Goal: Information Seeking & Learning: Learn about a topic

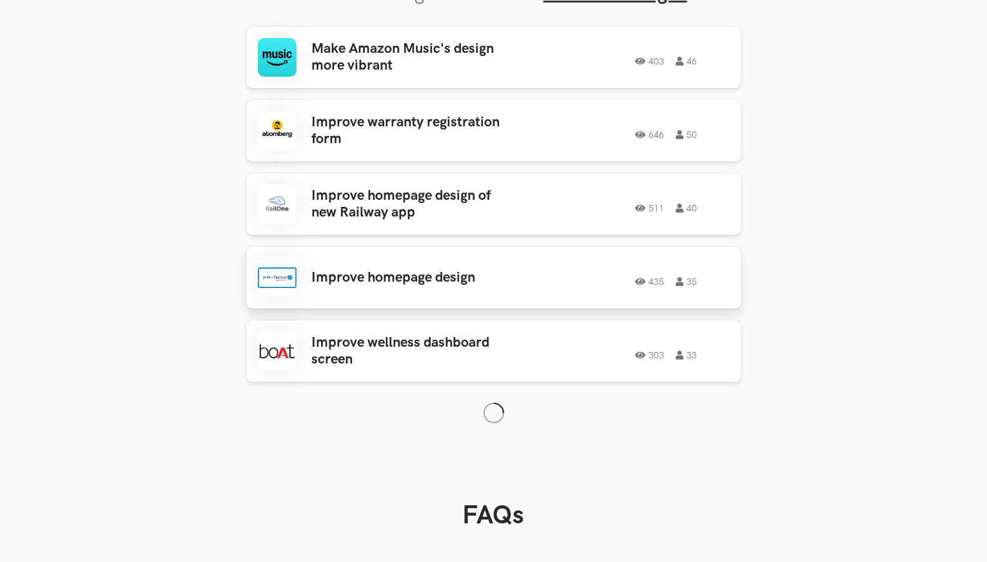
scroll to position [472, 0]
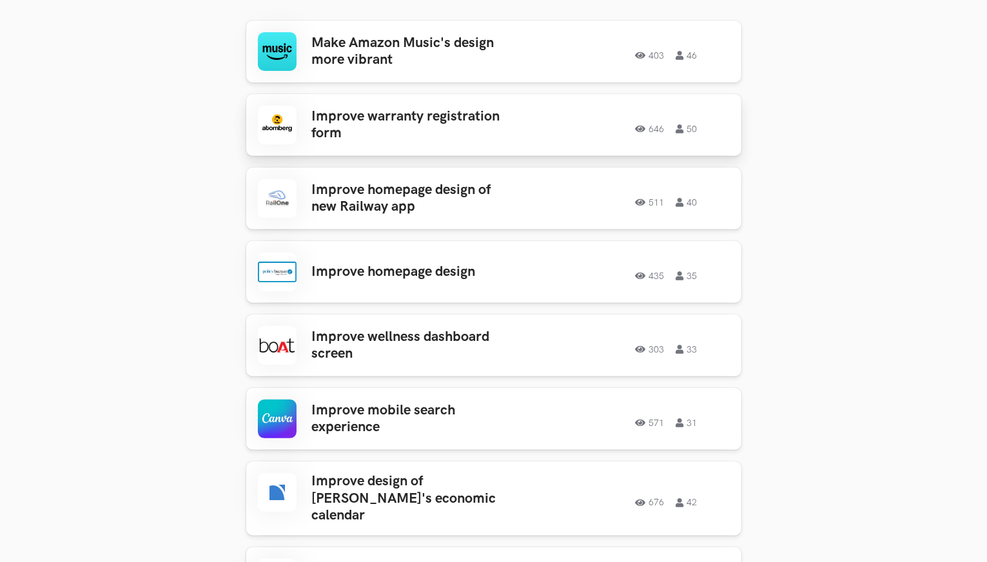
click at [442, 126] on h3 "Improve warranty registration form" at bounding box center [412, 125] width 201 height 34
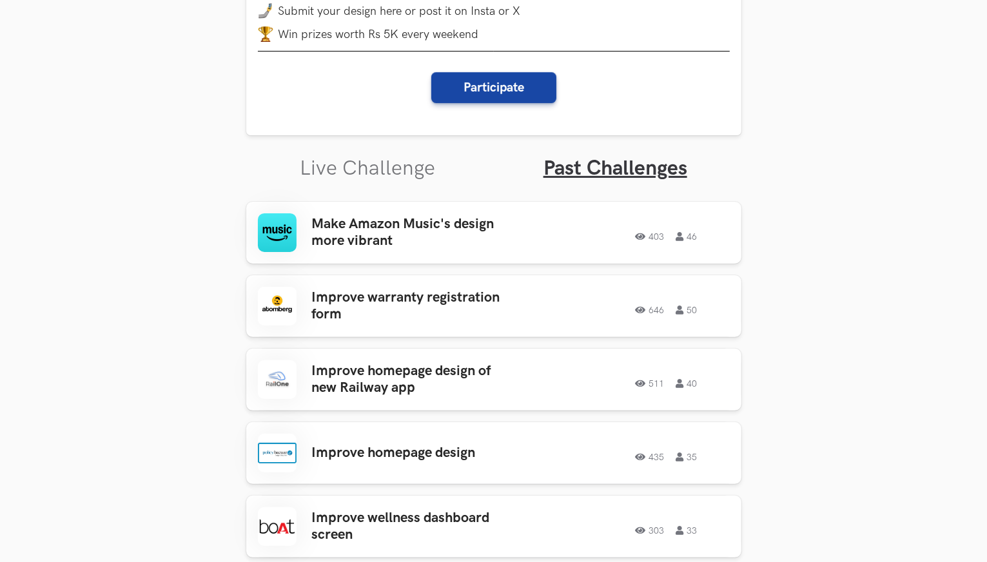
scroll to position [343, 0]
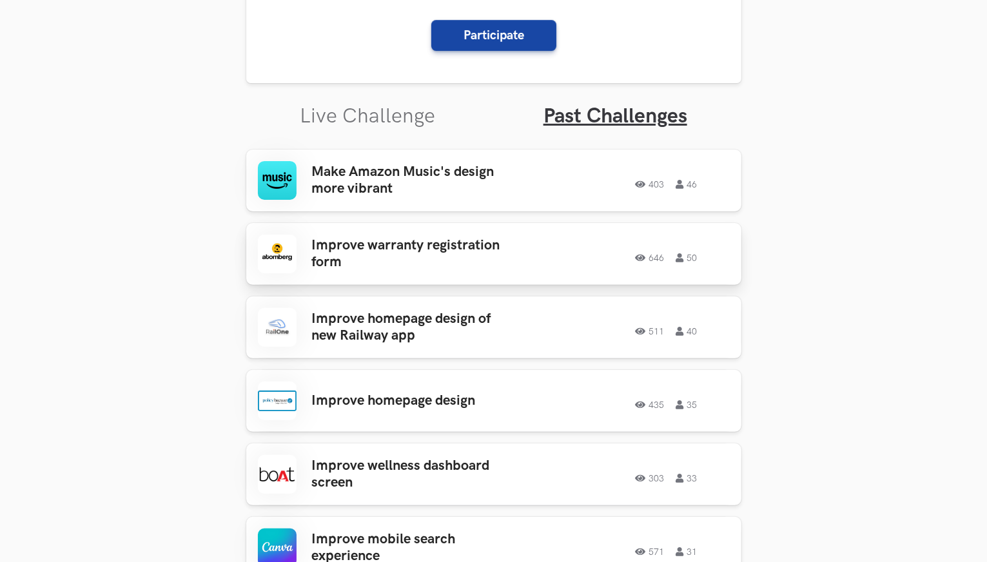
click at [386, 247] on h3 "Improve warranty registration form" at bounding box center [412, 254] width 201 height 34
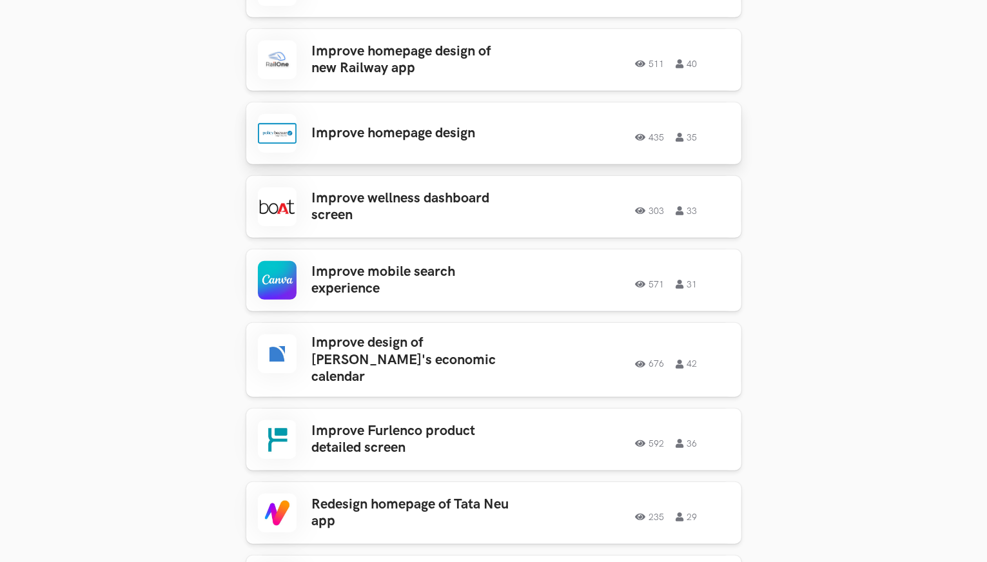
scroll to position [666, 0]
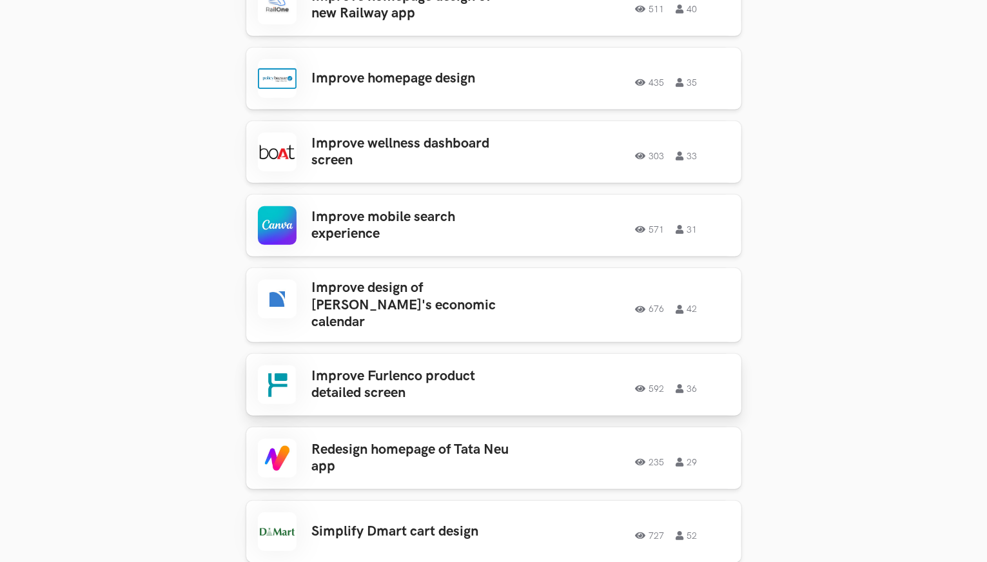
click at [364, 374] on h3 "Improve Furlenco product detailed screen" at bounding box center [412, 385] width 201 height 34
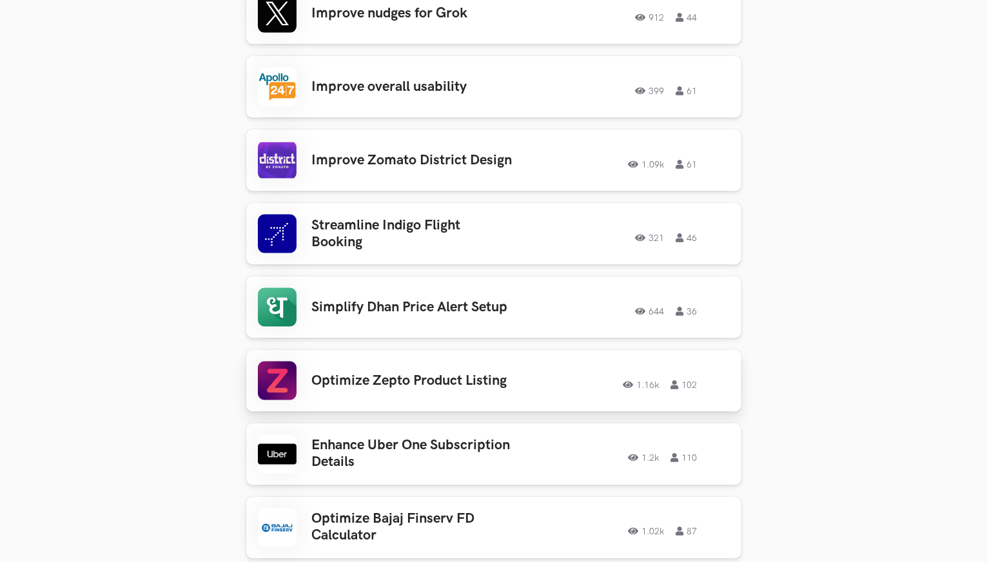
scroll to position [2128, 0]
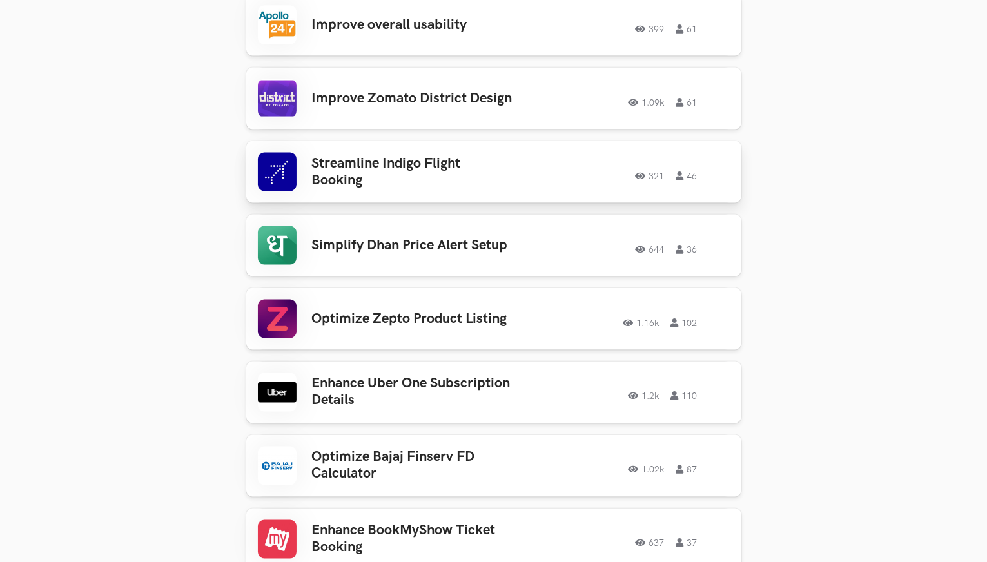
click at [425, 155] on h3 "Streamline Indigo Flight Booking" at bounding box center [412, 172] width 201 height 34
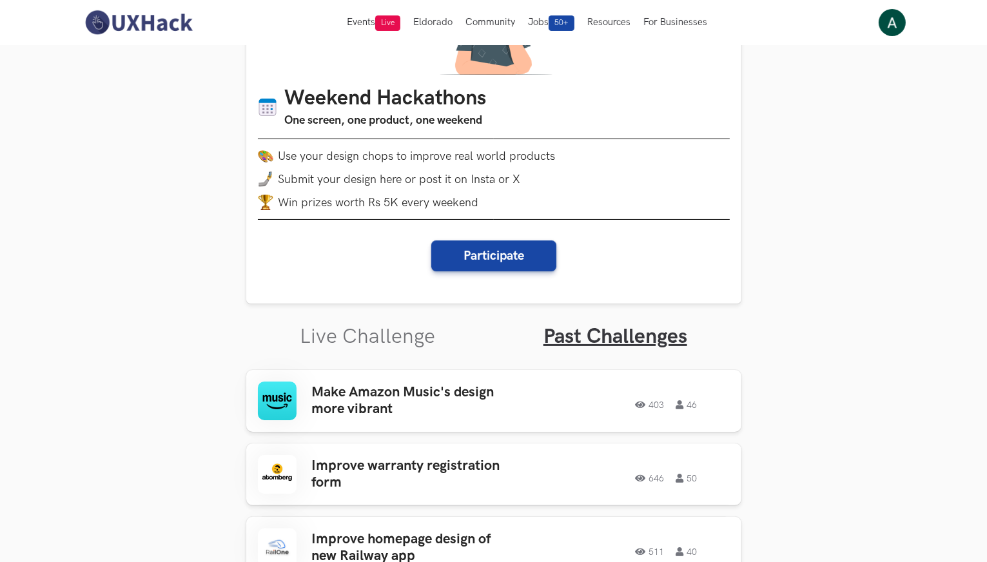
scroll to position [0, 0]
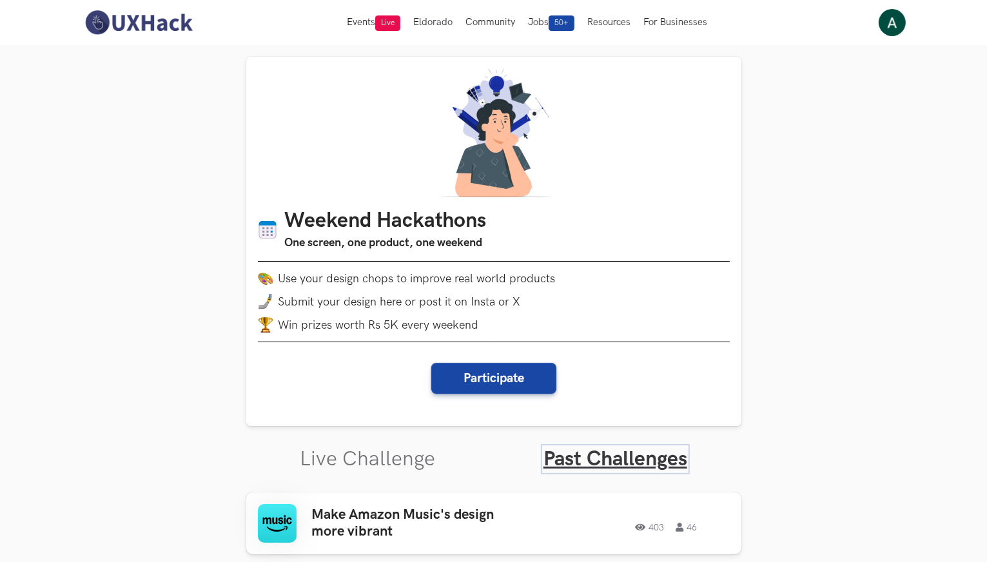
click at [619, 457] on link "Past Challenges" at bounding box center [616, 459] width 144 height 25
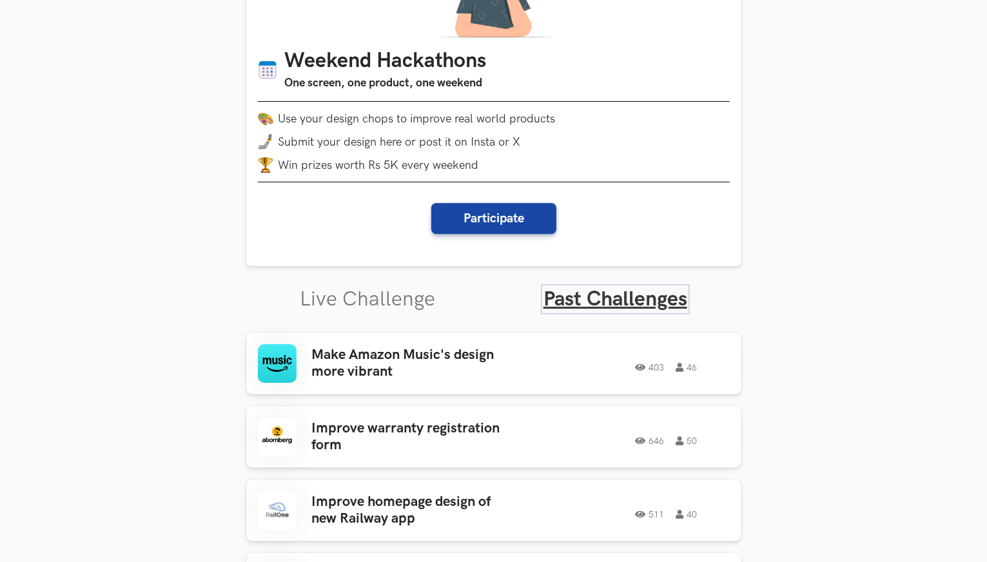
scroll to position [322, 0]
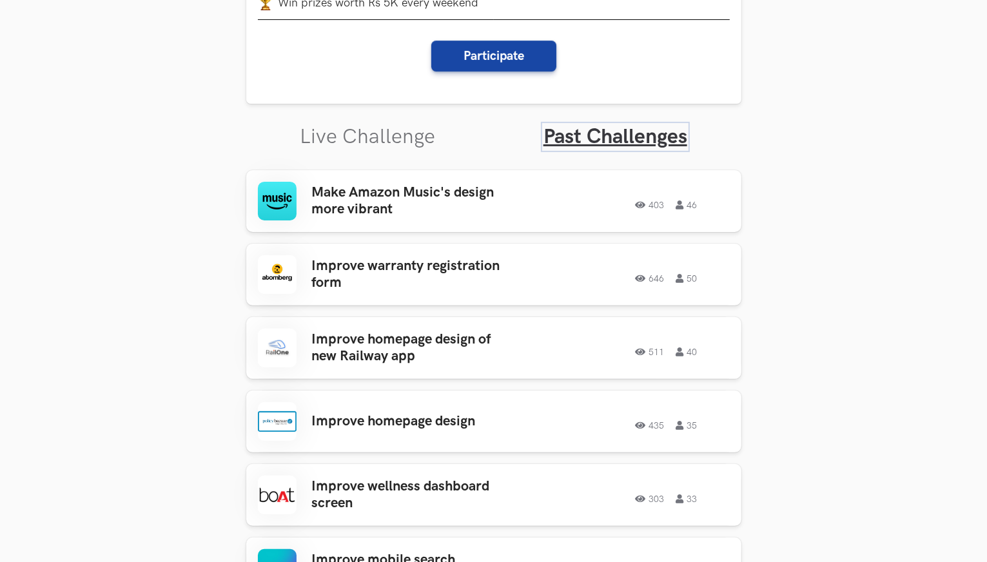
click at [627, 134] on link "Past Challenges" at bounding box center [616, 136] width 144 height 25
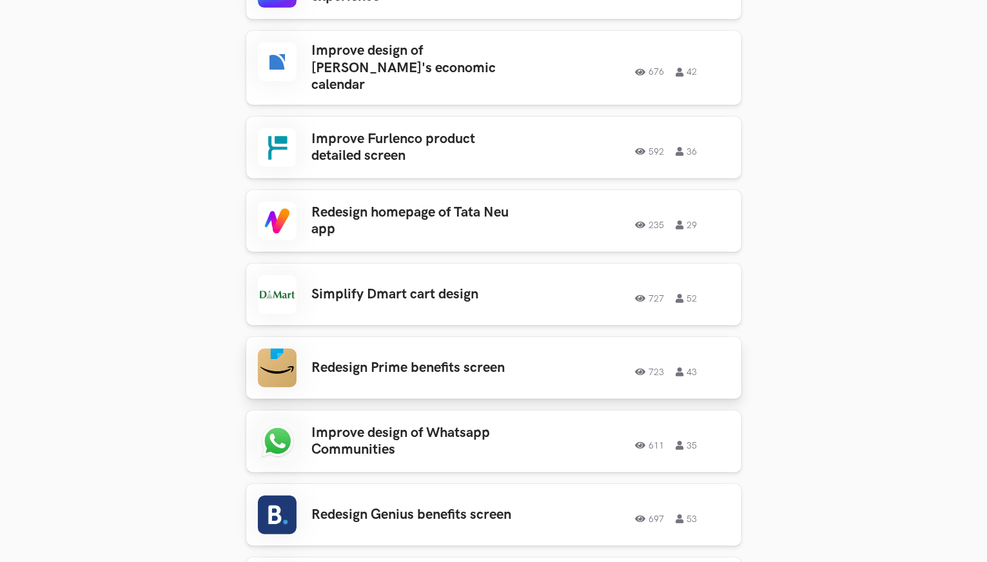
scroll to position [967, 0]
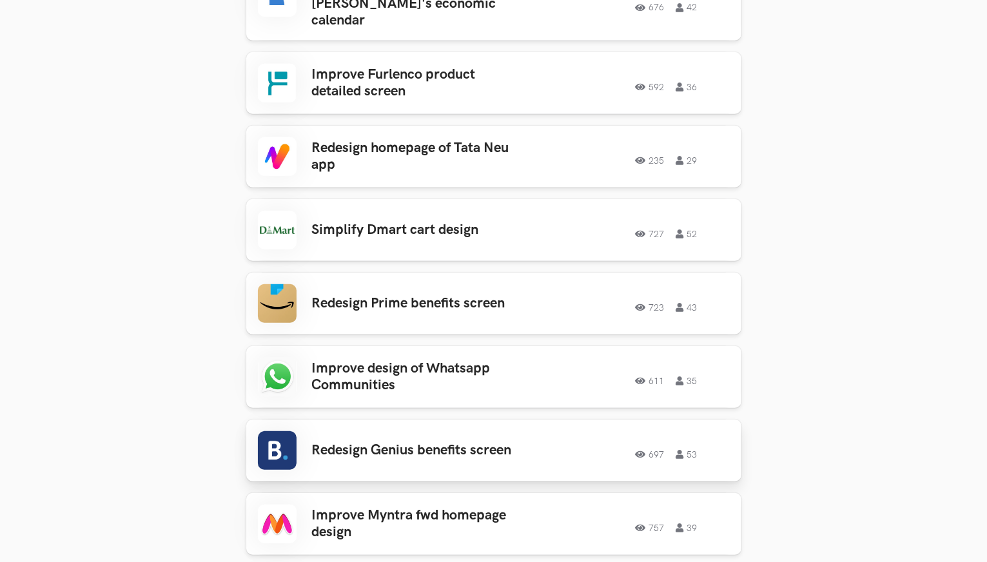
click at [384, 442] on h3 "Redesign Genius benefits screen" at bounding box center [412, 450] width 201 height 17
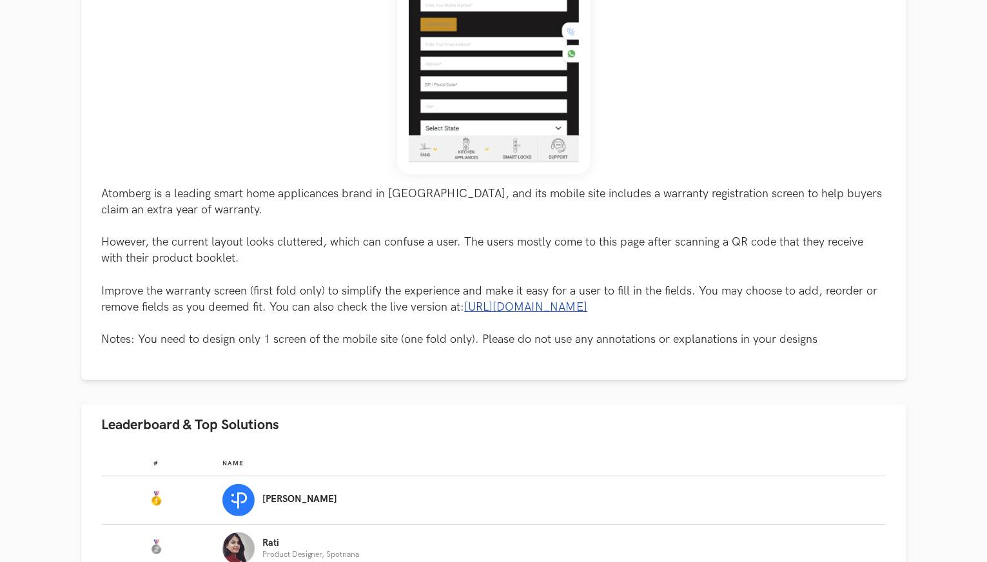
scroll to position [451, 0]
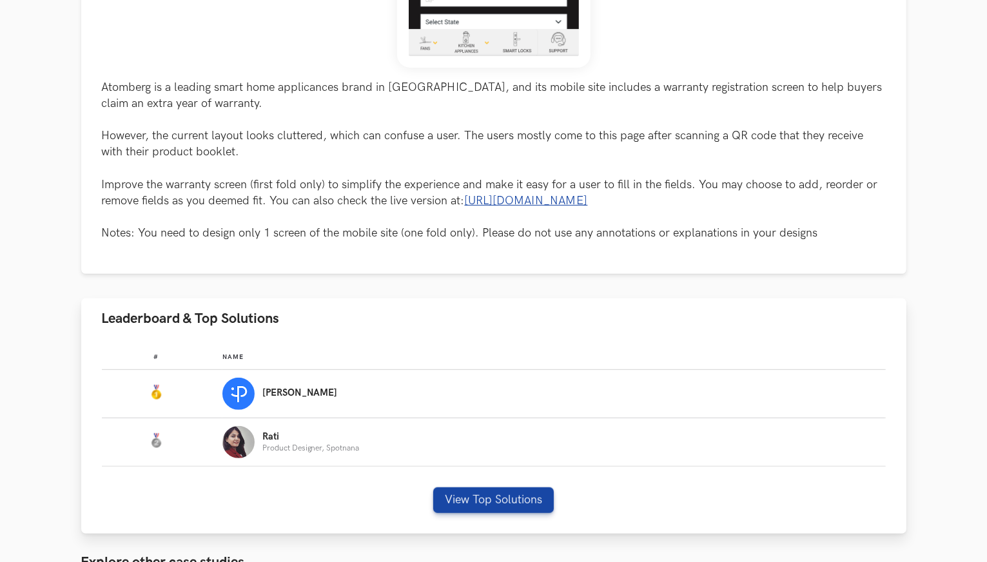
click at [298, 397] on p "Pulkit Yadav" at bounding box center [300, 393] width 75 height 10
click at [482, 505] on button "View Top Solutions" at bounding box center [493, 501] width 121 height 26
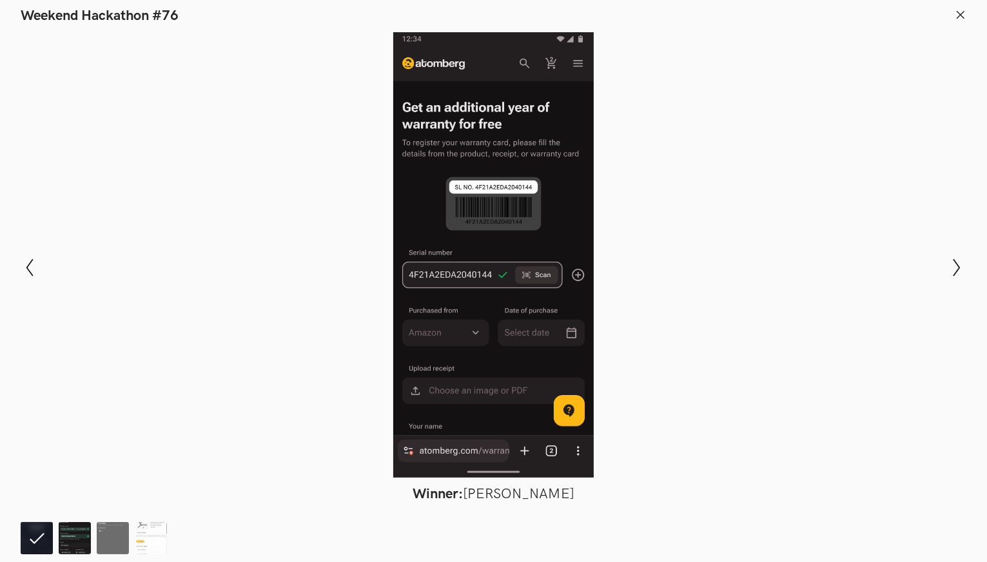
click at [74, 537] on img at bounding box center [75, 538] width 32 height 32
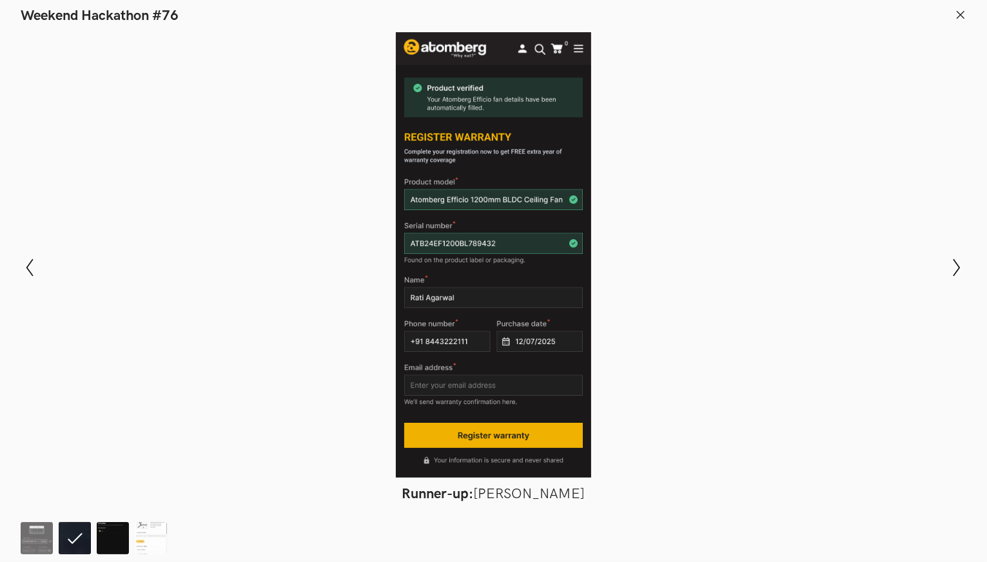
click at [118, 535] on img at bounding box center [113, 538] width 32 height 32
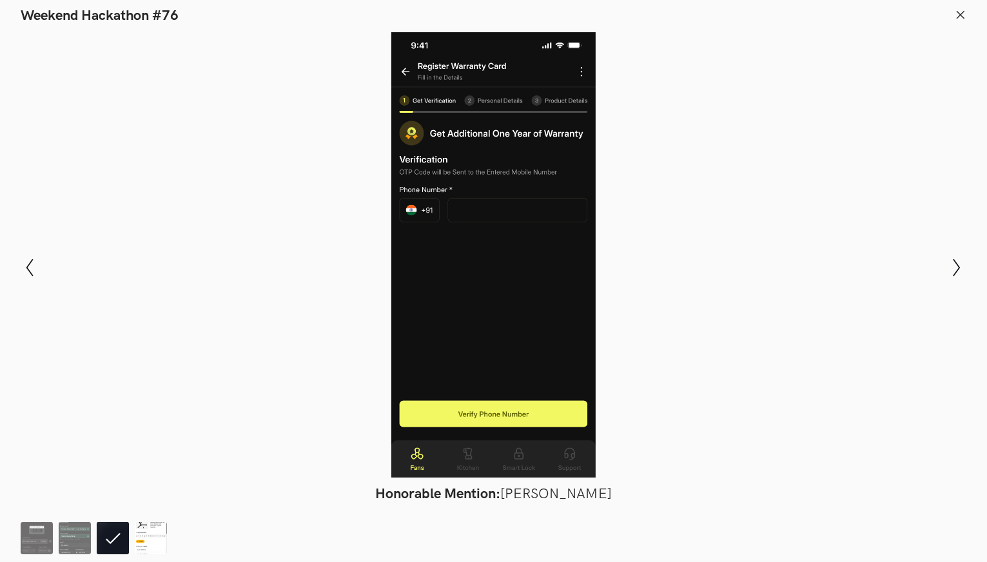
click at [160, 538] on img at bounding box center [151, 538] width 32 height 32
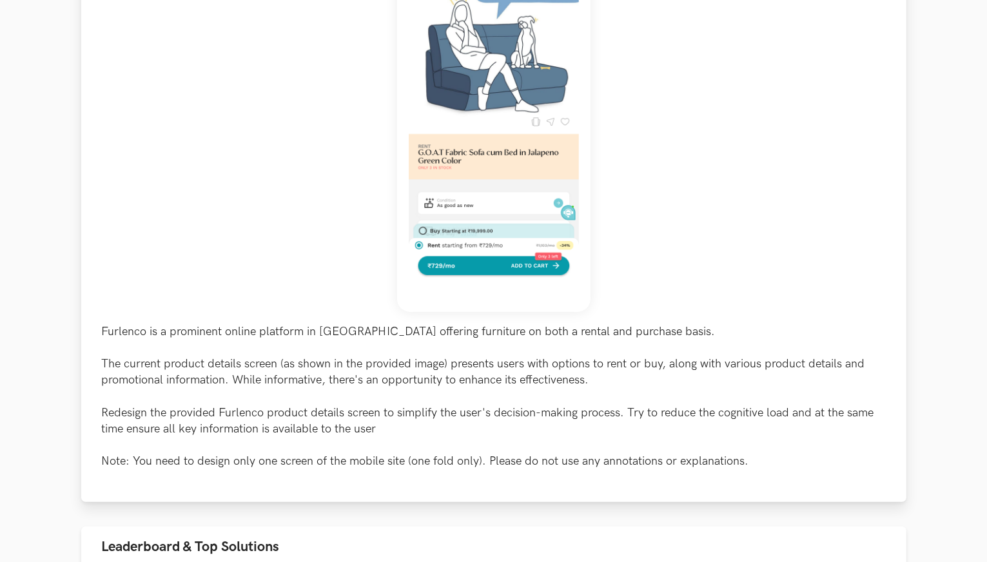
scroll to position [451, 0]
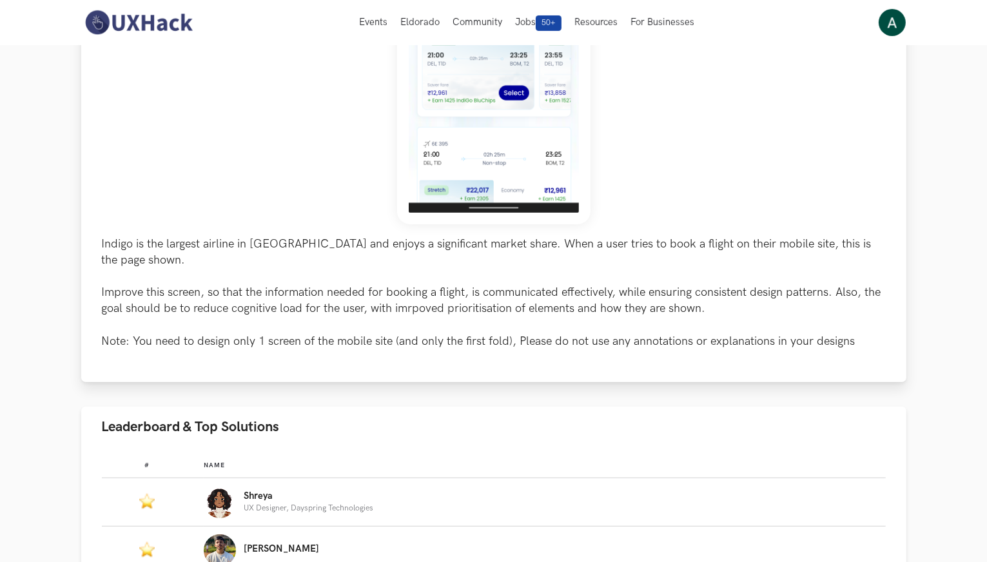
scroll to position [451, 0]
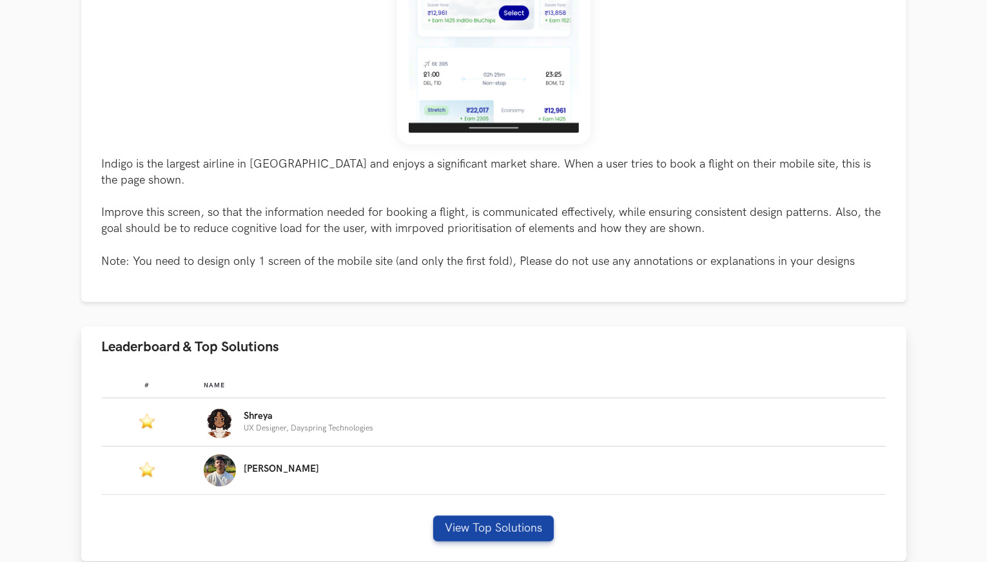
click at [217, 406] on img "Leaderboard" at bounding box center [220, 422] width 32 height 32
click at [461, 517] on button "View Top Solutions" at bounding box center [493, 529] width 121 height 26
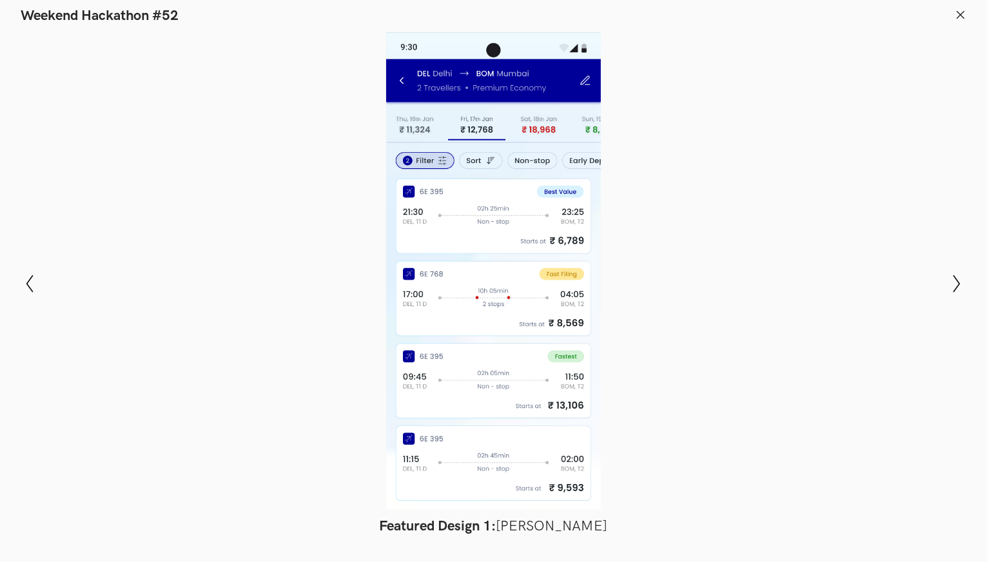
scroll to position [774, 0]
click at [962, 284] on icon "Show next slide" at bounding box center [957, 284] width 19 height 19
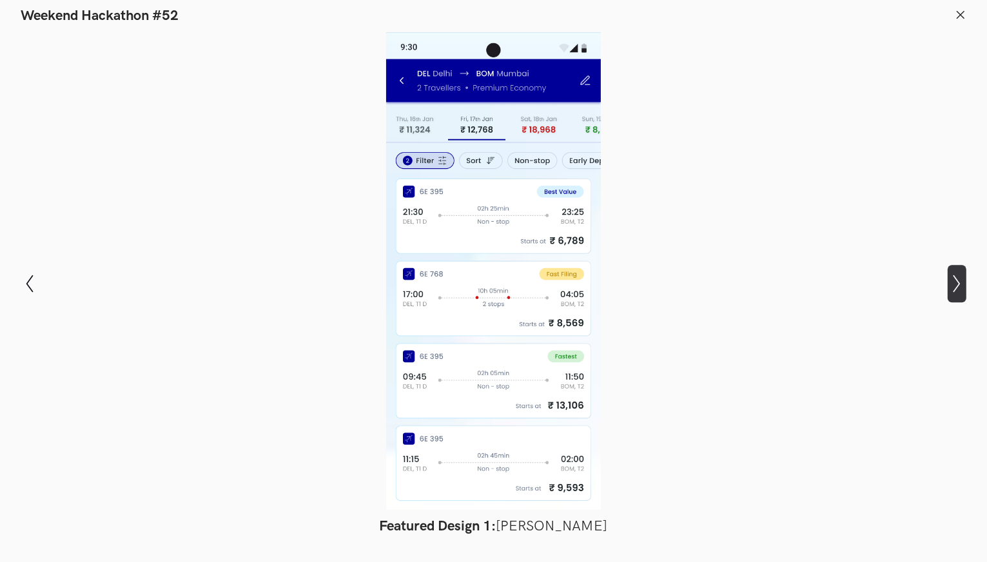
click at [962, 284] on icon "Show next slide" at bounding box center [957, 284] width 19 height 19
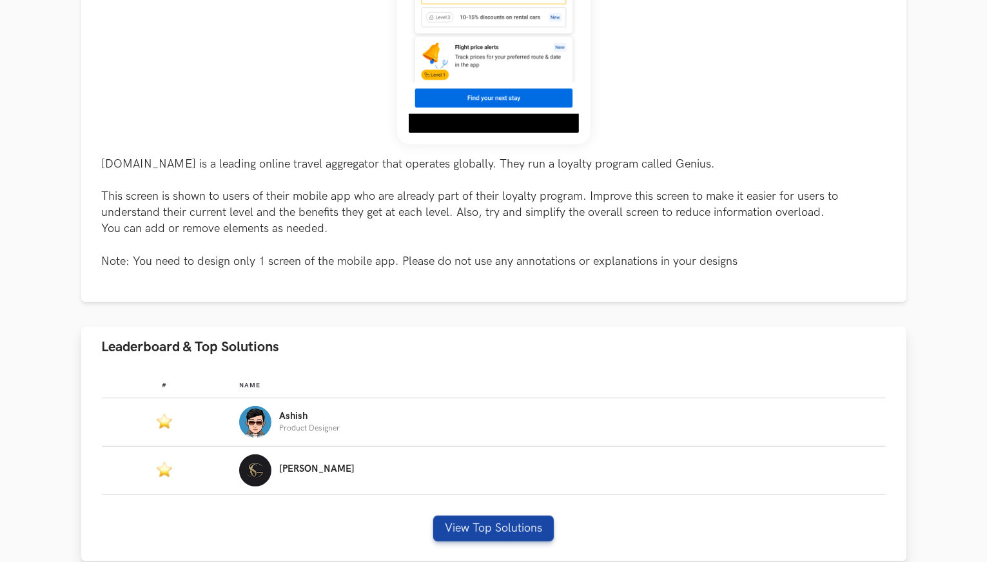
scroll to position [709, 0]
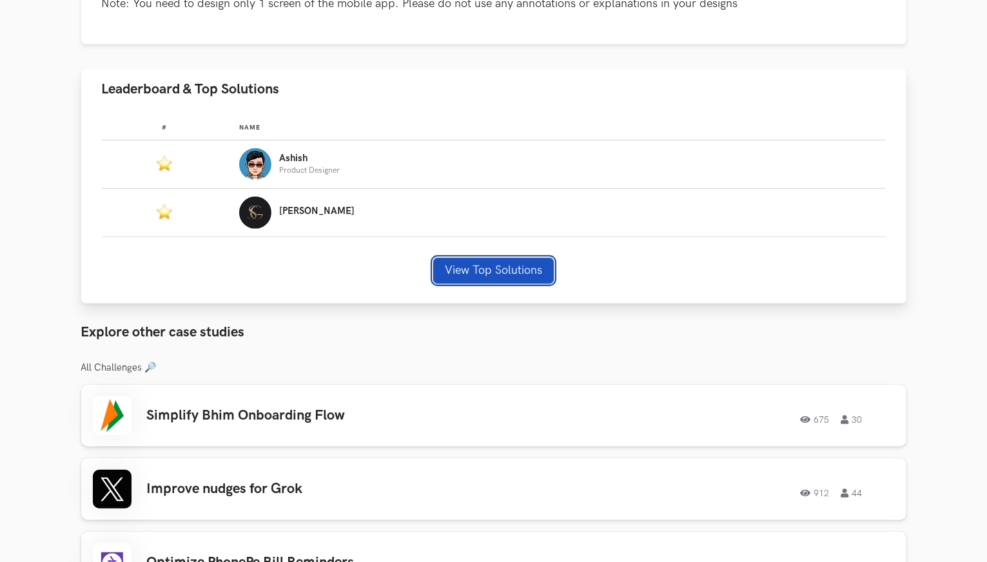
click at [477, 282] on button "View Top Solutions" at bounding box center [493, 271] width 121 height 26
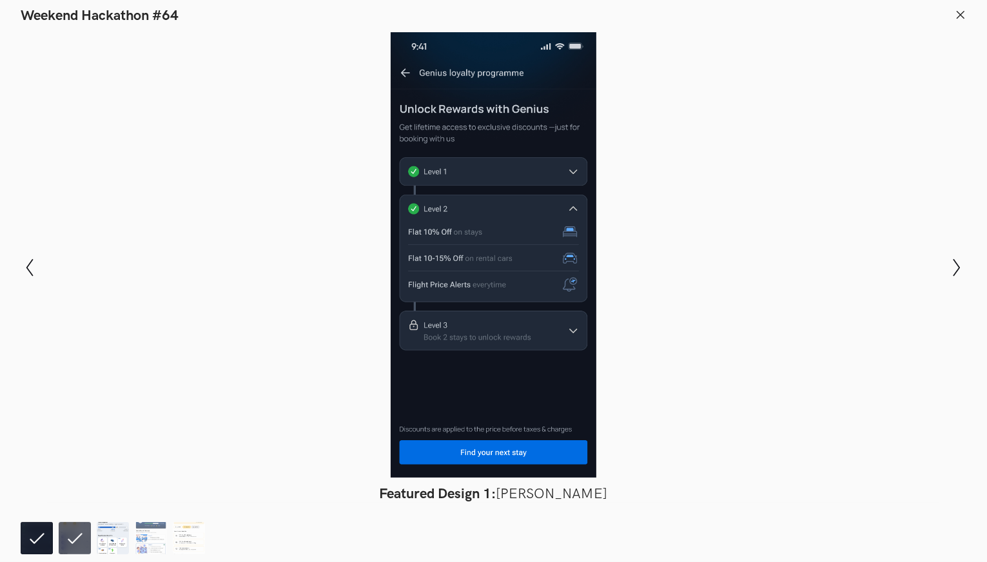
click at [111, 542] on img at bounding box center [113, 538] width 32 height 32
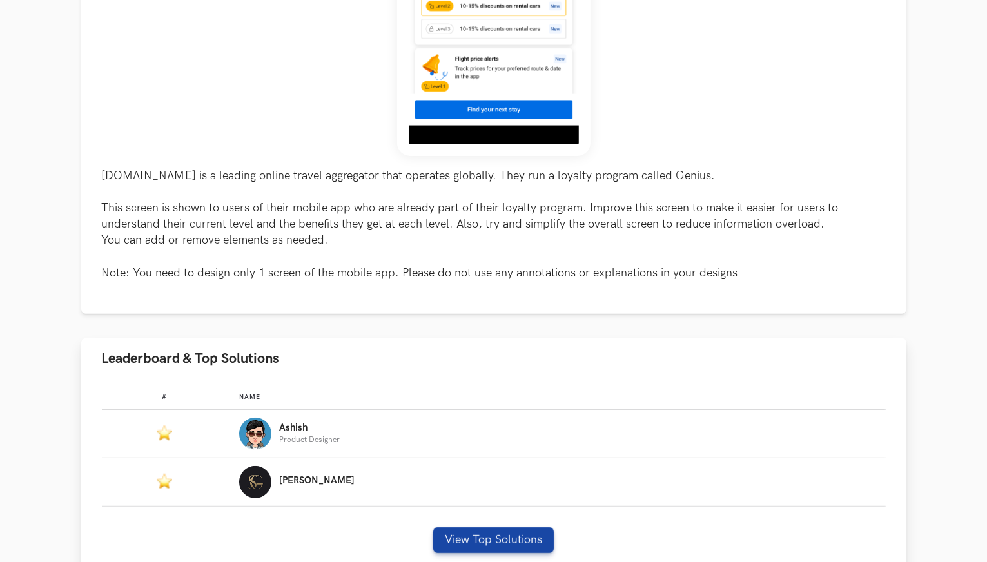
scroll to position [451, 0]
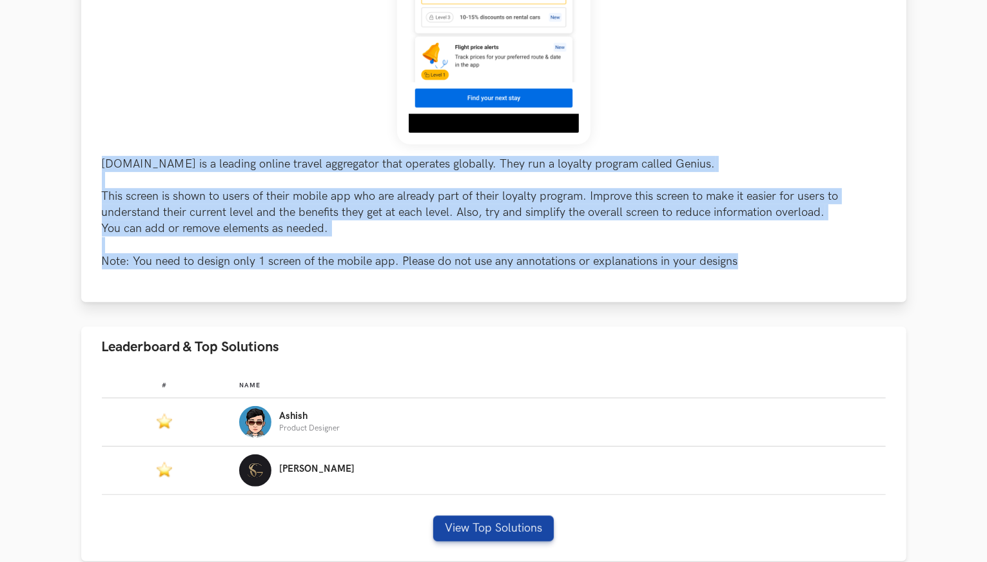
drag, startPoint x: 100, startPoint y: 153, endPoint x: 754, endPoint y: 266, distance: 663.7
click at [782, 277] on div "Booking.com is a leading online travel aggregator that operates globally. They …" at bounding box center [494, 21] width 826 height 564
copy p "Booking.com is a leading online travel aggregator that operates globally. They …"
